Goal: Information Seeking & Learning: Understand process/instructions

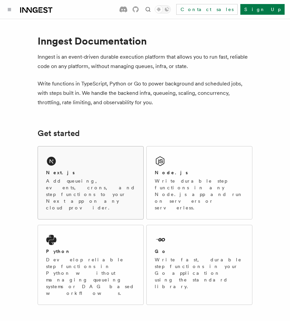
click at [97, 169] on div "Next.js Add queueing, events, crons, and step functions to your Next app on any…" at bounding box center [90, 183] width 105 height 73
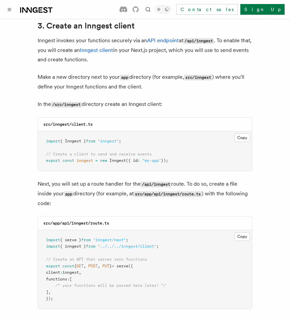
scroll to position [805, 0]
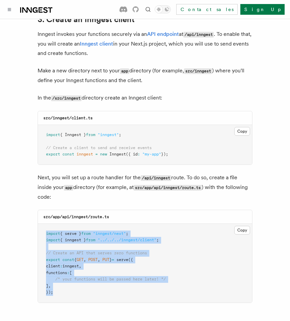
drag, startPoint x: 58, startPoint y: 274, endPoint x: 41, endPoint y: 215, distance: 61.6
click at [41, 224] on pre "import { serve } from "inngest/next" ; import { inngest } from "../../../innges…" at bounding box center [145, 263] width 214 height 79
copy code "import { serve } from "inngest/next" ; import { inngest } from "../../../innges…"
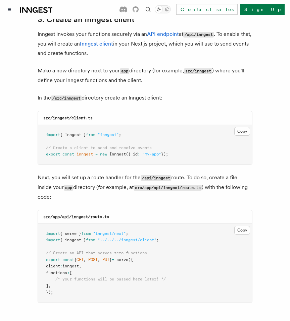
click at [142, 238] on span ""../../../inngest/client"" at bounding box center [127, 240] width 59 height 5
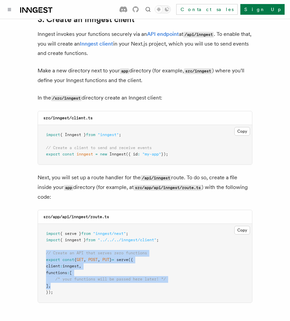
drag, startPoint x: 61, startPoint y: 272, endPoint x: 33, endPoint y: 233, distance: 47.4
drag, startPoint x: 56, startPoint y: 275, endPoint x: 39, endPoint y: 237, distance: 42.3
click at [39, 237] on pre "import { serve } from "inngest/next" ; import { inngest } from "../../../innges…" at bounding box center [145, 263] width 214 height 79
copy code "// Create an API that serves zero functions export const { GET , POST , PUT } =…"
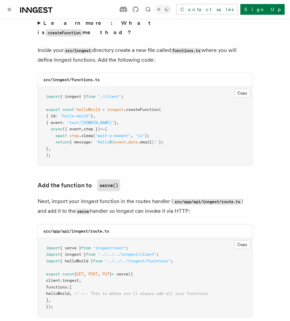
scroll to position [1198, 0]
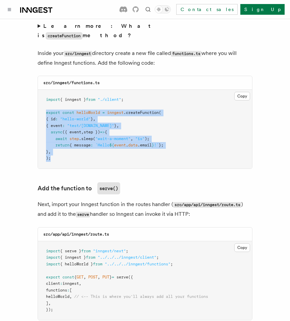
drag, startPoint x: 57, startPoint y: 137, endPoint x: 39, endPoint y: 86, distance: 53.8
click at [39, 90] on pre "import { inngest } from "./client" ; export const helloWorld = inngest .createF…" at bounding box center [145, 129] width 214 height 79
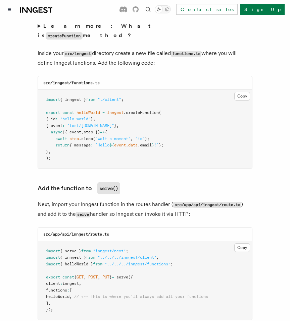
click at [74, 127] on pre "import { inngest } from "./client" ; export const helloWorld = inngest .createF…" at bounding box center [145, 129] width 214 height 79
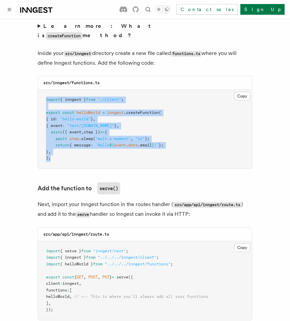
drag, startPoint x: 54, startPoint y: 133, endPoint x: 34, endPoint y: 72, distance: 64.4
copy code "import { inngest } from "./client" ; export const helloWorld = inngest .createF…"
click at [69, 294] on span "helloWorld" at bounding box center [57, 296] width 23 height 5
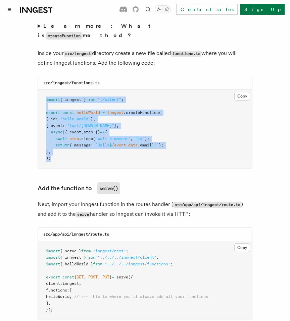
copy span "helloWorld"
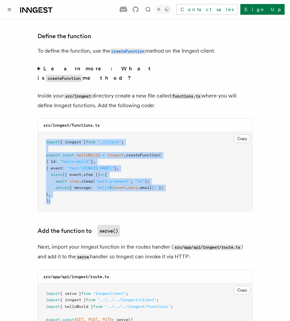
scroll to position [1161, 0]
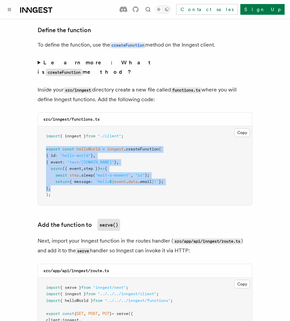
drag, startPoint x: 59, startPoint y: 159, endPoint x: 31, endPoint y: 126, distance: 43.3
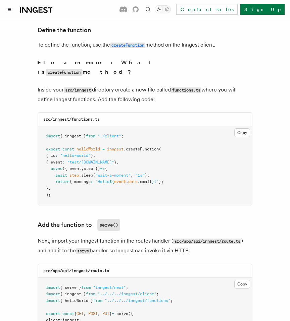
click at [84, 162] on pre "import { inngest } from "./client" ; export const helloWorld = inngest .createF…" at bounding box center [145, 165] width 214 height 79
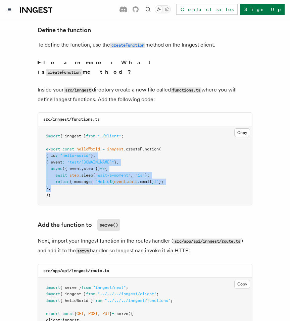
drag, startPoint x: 58, startPoint y: 161, endPoint x: 37, endPoint y: 130, distance: 37.1
click at [38, 130] on div "src/inngest/functions.ts Copy Copied import { inngest } from "./client" ; expor…" at bounding box center [145, 158] width 215 height 93
copy code "{ id : "hello-world" } , { event : "test/hello.world" } , async ({ event , step…"
